Goal: Use online tool/utility: Use online tool/utility

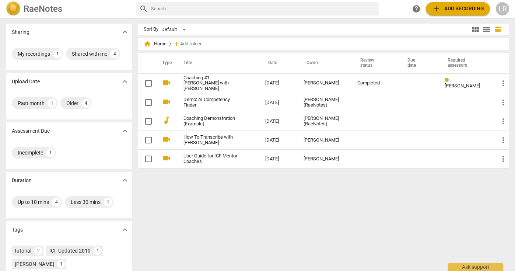
click at [453, 7] on span "add Add recording" at bounding box center [457, 8] width 52 height 9
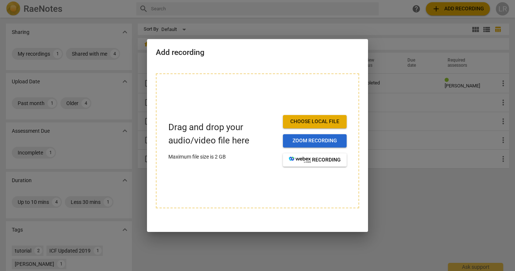
click at [304, 139] on span "Zoom recording" at bounding box center [315, 140] width 52 height 7
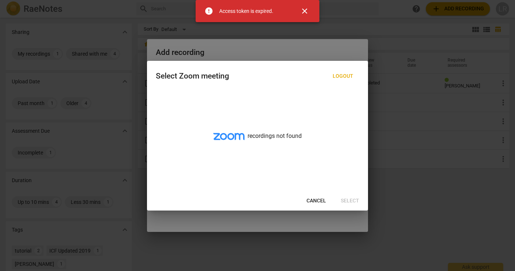
click at [318, 203] on span "Cancel" at bounding box center [316, 200] width 20 height 7
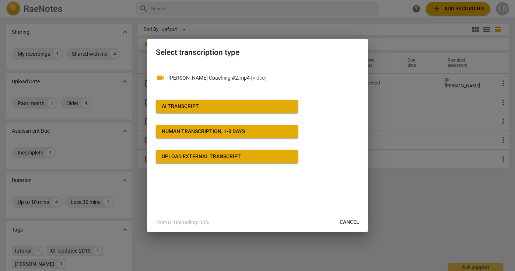
click at [195, 104] on div "AI Transcript" at bounding box center [180, 106] width 37 height 7
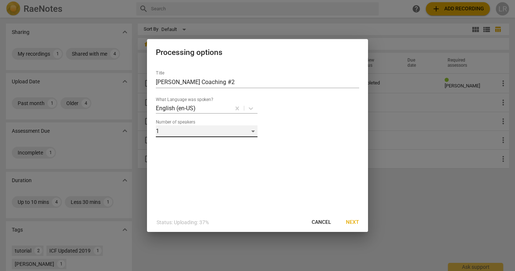
click at [252, 131] on div "1" at bounding box center [207, 131] width 102 height 12
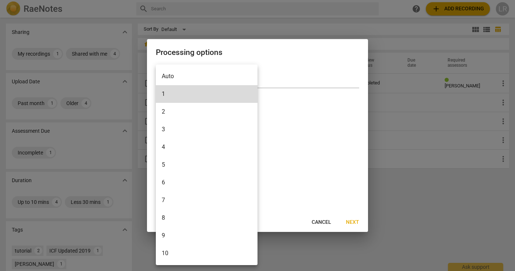
click at [220, 112] on li "2" at bounding box center [207, 112] width 102 height 18
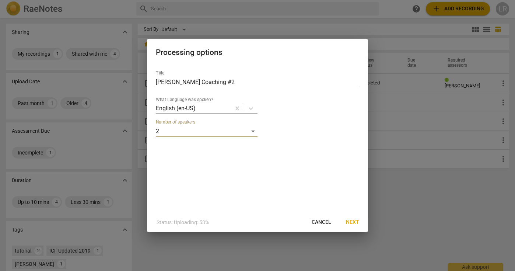
click at [355, 219] on span "Next" at bounding box center [352, 221] width 13 height 7
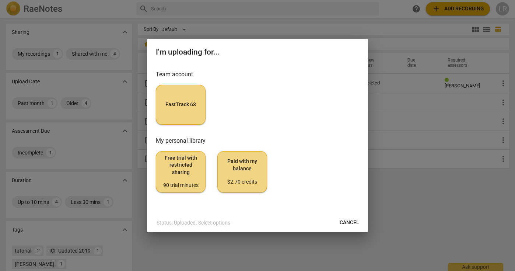
click at [173, 101] on span "FastTrack 63" at bounding box center [180, 104] width 37 height 7
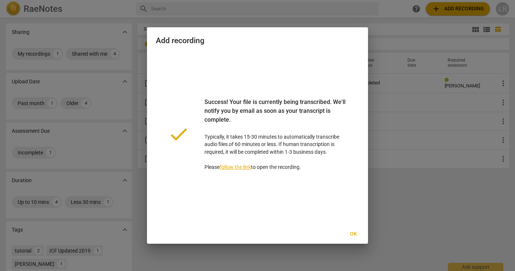
click at [355, 234] on span "Ok" at bounding box center [353, 233] width 12 height 7
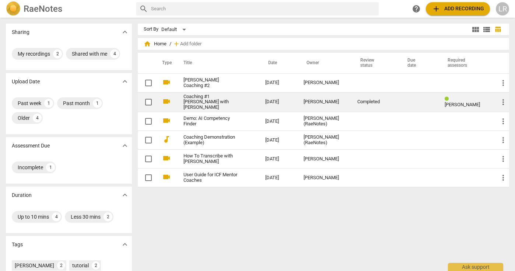
click at [455, 102] on span "[PERSON_NAME]" at bounding box center [461, 105] width 35 height 6
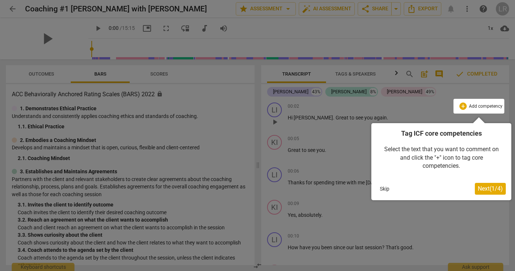
click at [384, 190] on button "Skip" at bounding box center [384, 188] width 15 height 11
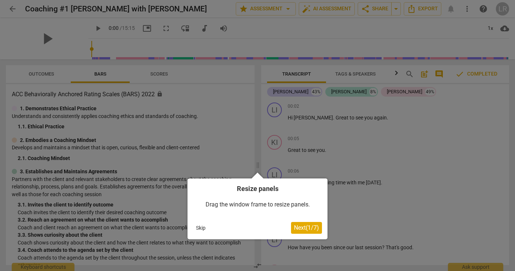
click at [202, 228] on button "Skip" at bounding box center [200, 227] width 15 height 11
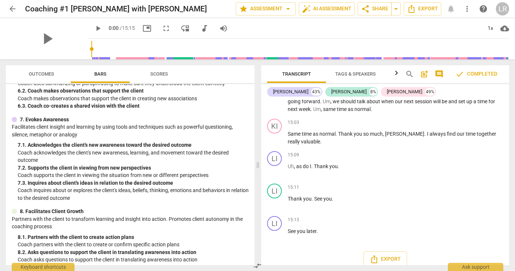
click at [151, 71] on span "Scores" at bounding box center [159, 74] width 18 height 6
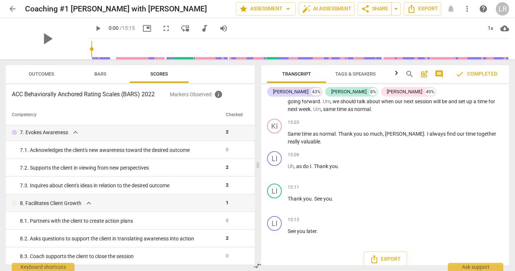
click at [33, 77] on span "Outcomes" at bounding box center [41, 74] width 43 height 10
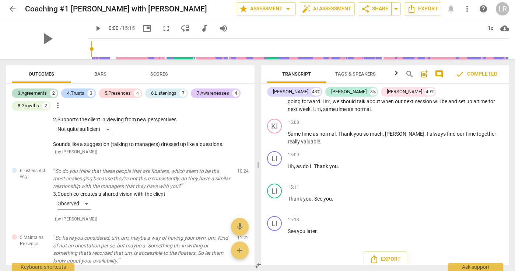
scroll to position [1031, 0]
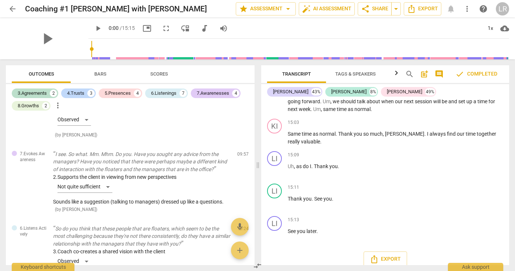
click at [500, 13] on div "LR" at bounding box center [501, 8] width 13 height 13
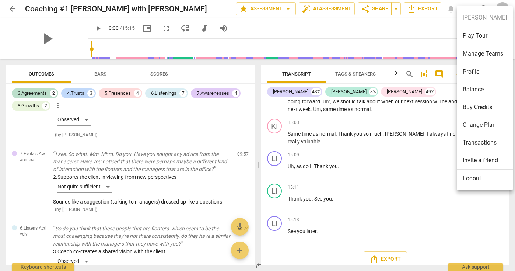
click at [471, 177] on li "Logout" at bounding box center [484, 178] width 56 height 18
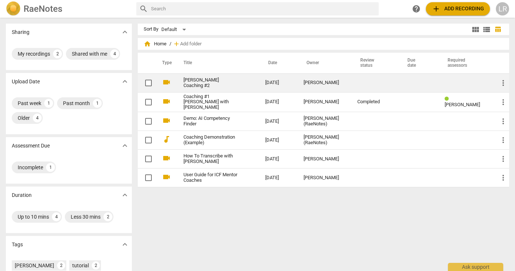
click at [214, 85] on link "[PERSON_NAME] Coaching #2" at bounding box center [210, 82] width 55 height 11
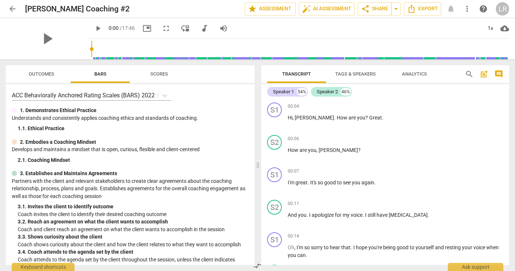
click at [501, 10] on div "LR" at bounding box center [501, 8] width 13 height 13
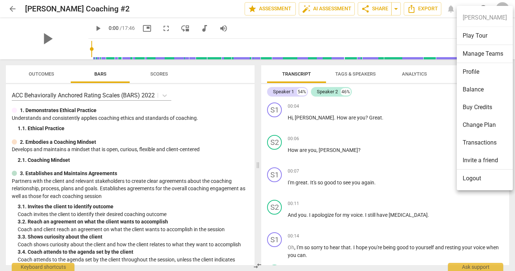
click at [471, 179] on li "Logout" at bounding box center [484, 178] width 56 height 18
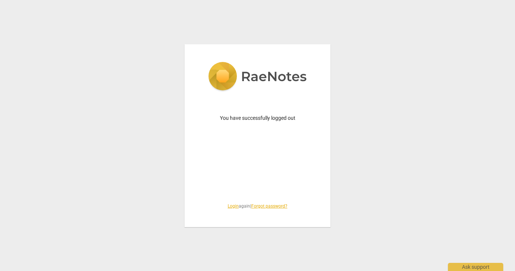
click at [229, 206] on link "Login" at bounding box center [233, 205] width 11 height 5
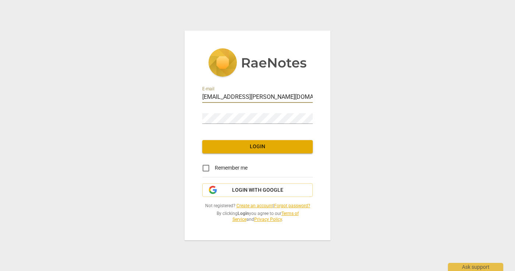
type input "rozengarten-kimberly@cooperhealth.edu"
click at [216, 143] on button "Login" at bounding box center [257, 146] width 110 height 13
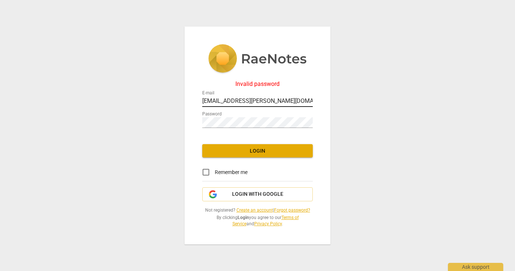
click at [271, 103] on input "rozengarten-kimberly@cooperhealth.edu" at bounding box center [257, 101] width 110 height 11
click at [283, 146] on button "Login" at bounding box center [257, 150] width 110 height 13
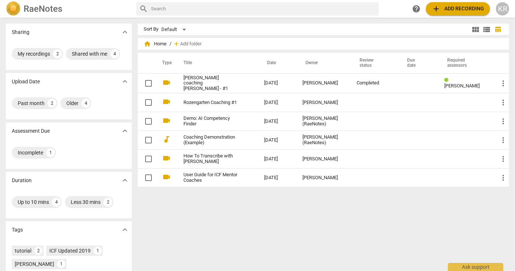
click at [449, 11] on span "add Add recording" at bounding box center [457, 8] width 52 height 9
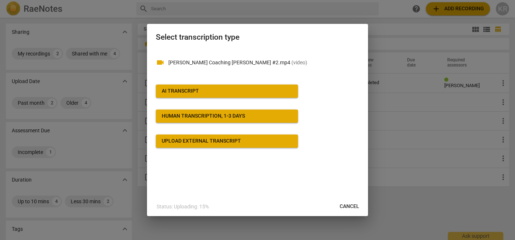
click at [187, 90] on div "AI Transcript" at bounding box center [180, 91] width 37 height 7
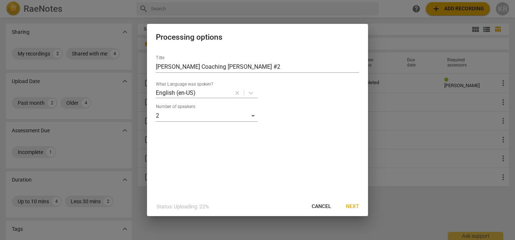
click at [354, 207] on span "Next" at bounding box center [352, 206] width 13 height 7
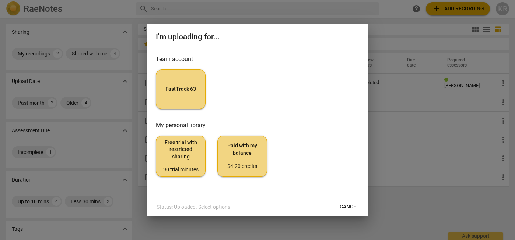
click at [186, 95] on button "FastTrack 63" at bounding box center [181, 90] width 50 height 40
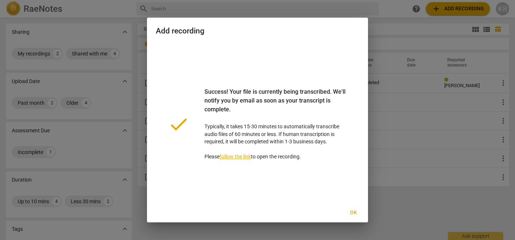
click at [353, 213] on span "Ok" at bounding box center [353, 212] width 12 height 7
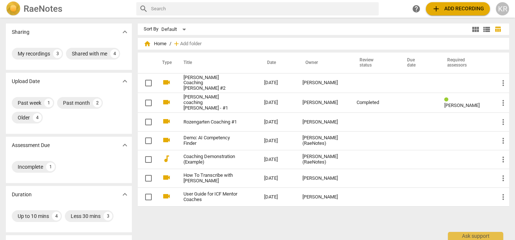
click at [503, 10] on div "KR" at bounding box center [501, 8] width 13 height 13
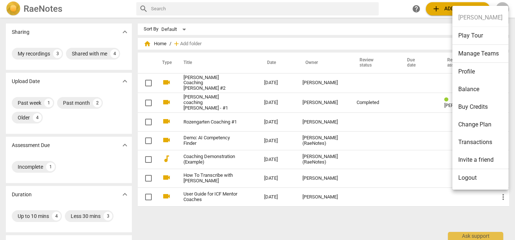
click at [466, 181] on li "Logout" at bounding box center [480, 178] width 56 height 18
